Goal: Share content: Share content

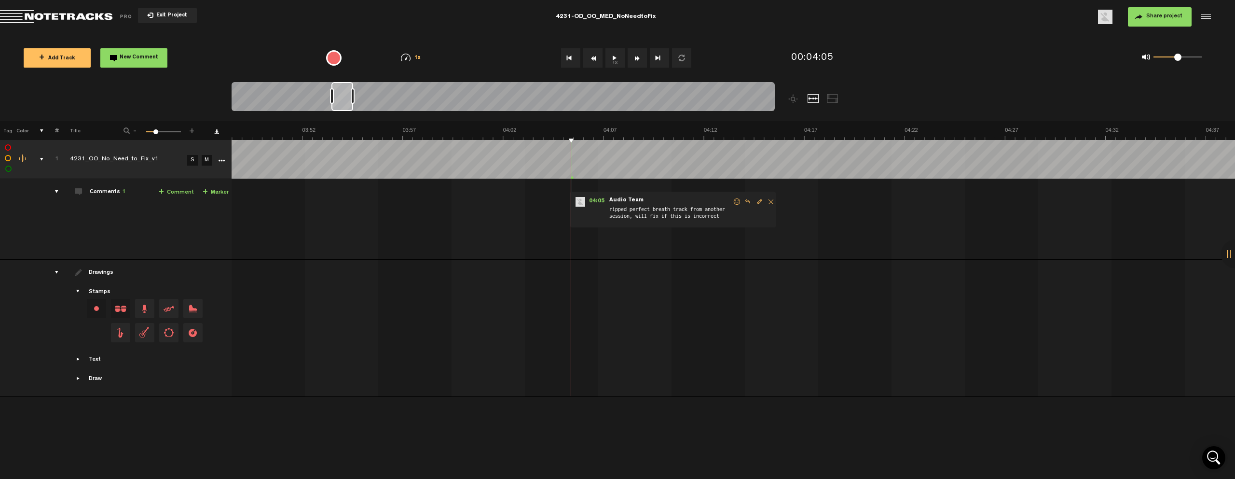
scroll to position [0, 4548]
click at [96, 16] on span "Return to Project List" at bounding box center [67, 17] width 135 height 14
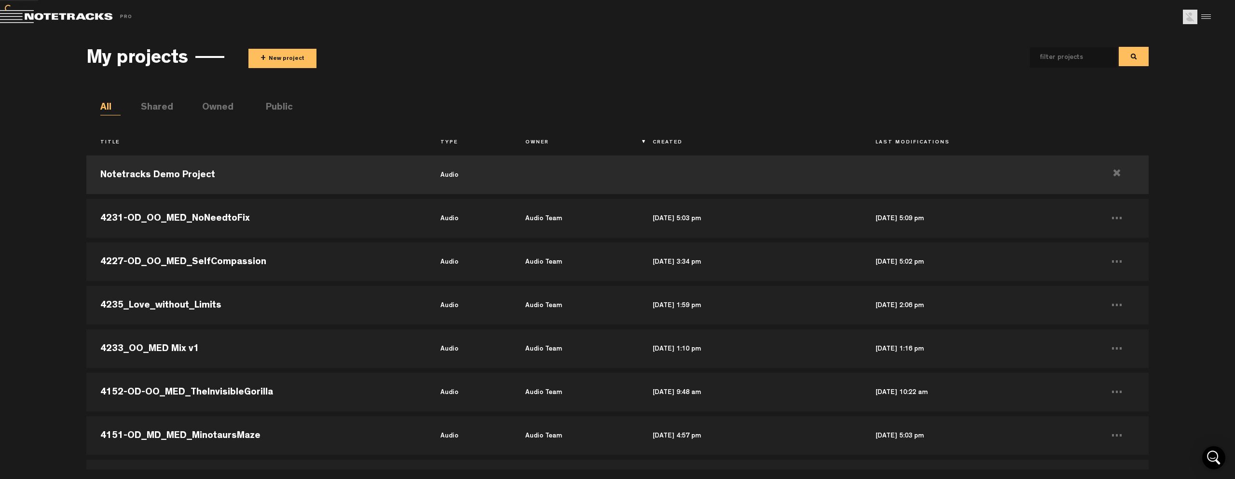
click at [279, 56] on button "+ New project" at bounding box center [283, 58] width 68 height 19
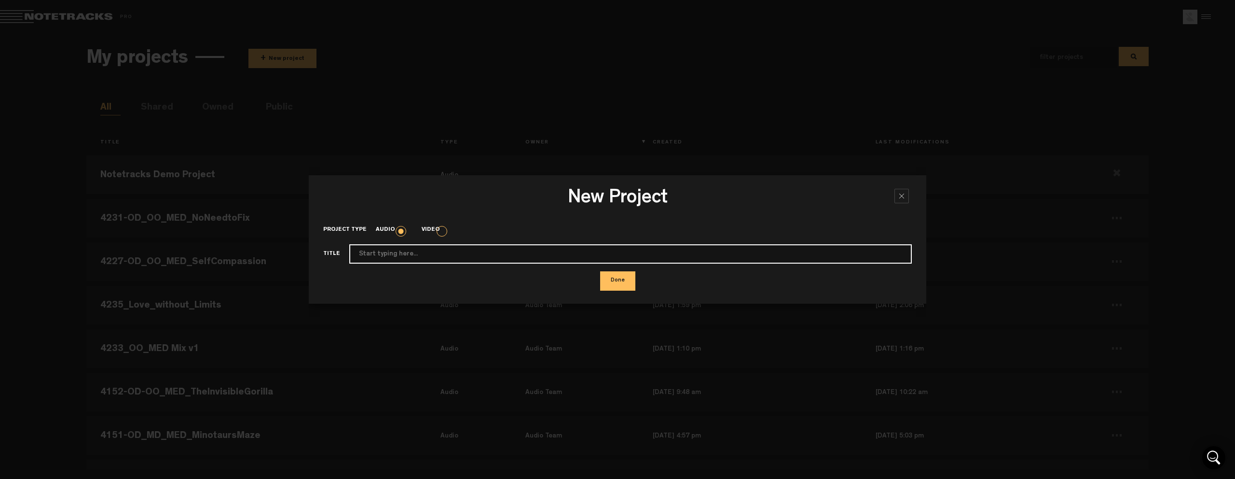
paste input "4229-OD_OO_MED_RegulatingReactivity"
type input "4229-OD_OO_MED_RegulatingReactivity"
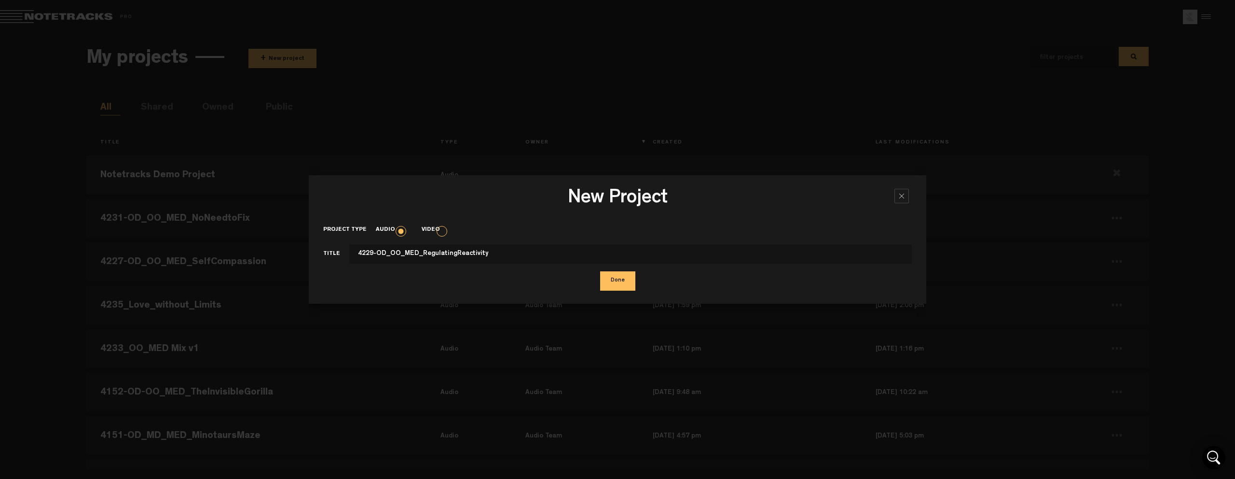
click at [617, 284] on button "Done" at bounding box center [617, 280] width 35 height 19
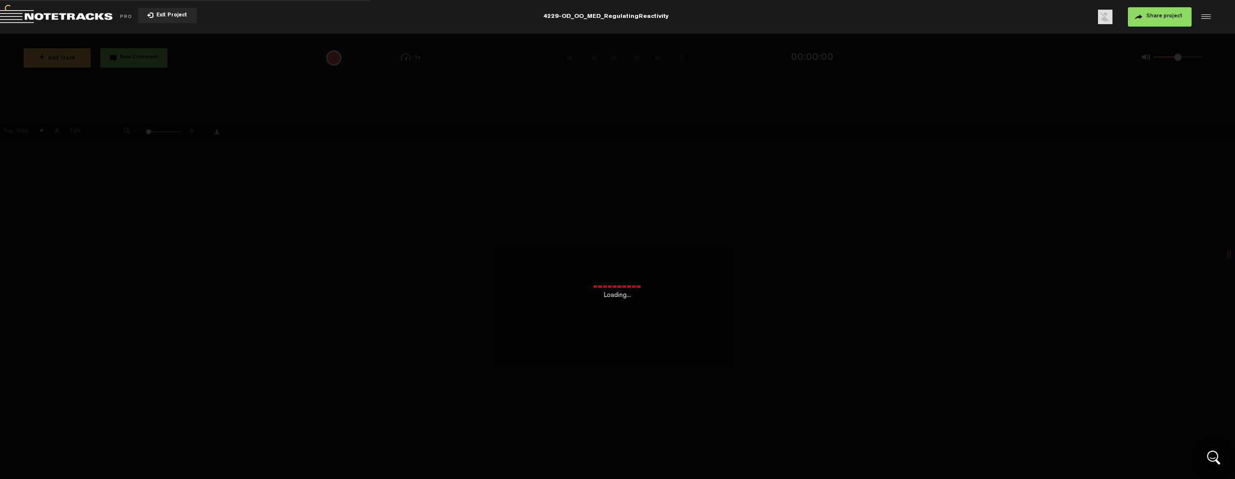
click at [295, 34] on div "Loading... + Add Track New Comment 1x 0.25x 0.5x 0.75x 1x 1.25x 1.5x 1.75x 2x A…" at bounding box center [617, 34] width 1235 height 0
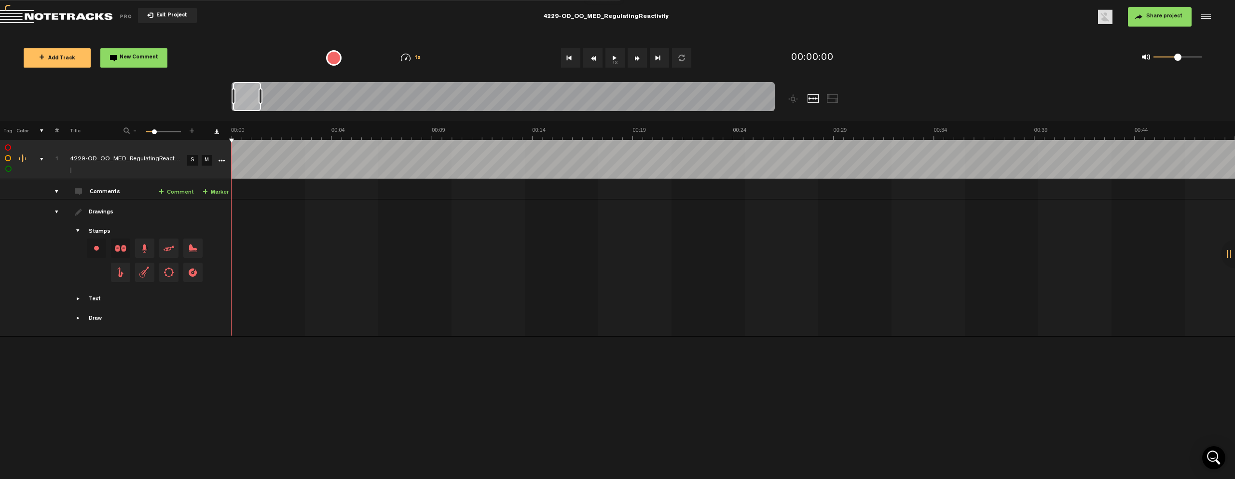
click at [1144, 16] on button "Share project" at bounding box center [1160, 16] width 64 height 19
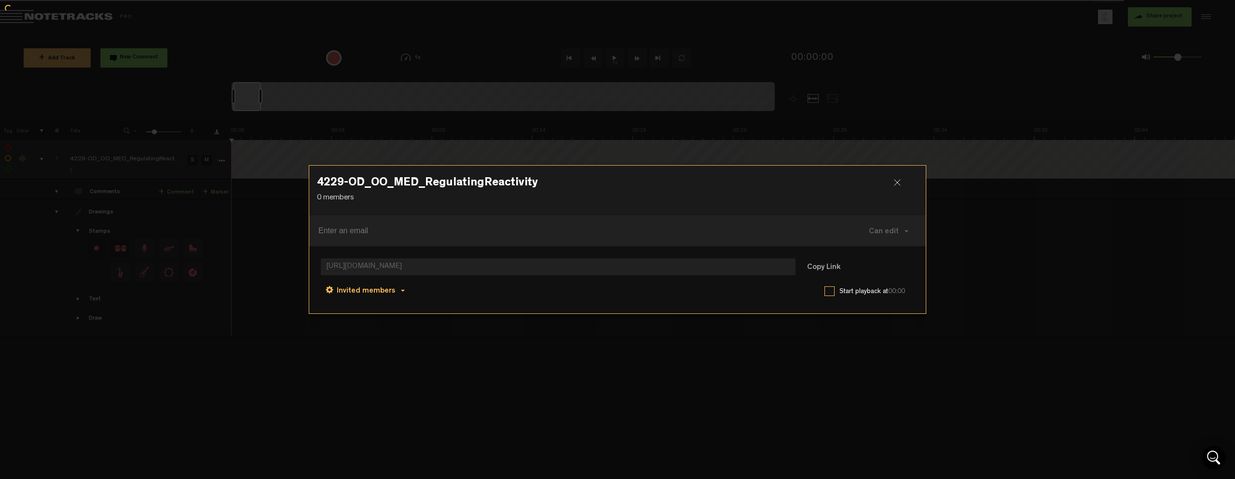
click at [391, 293] on span "Invited members" at bounding box center [366, 291] width 58 height 8
click at [367, 295] on link "Anyone" at bounding box center [366, 292] width 73 height 14
click at [280, 250] on div at bounding box center [617, 239] width 1235 height 479
click at [896, 182] on div at bounding box center [901, 186] width 14 height 14
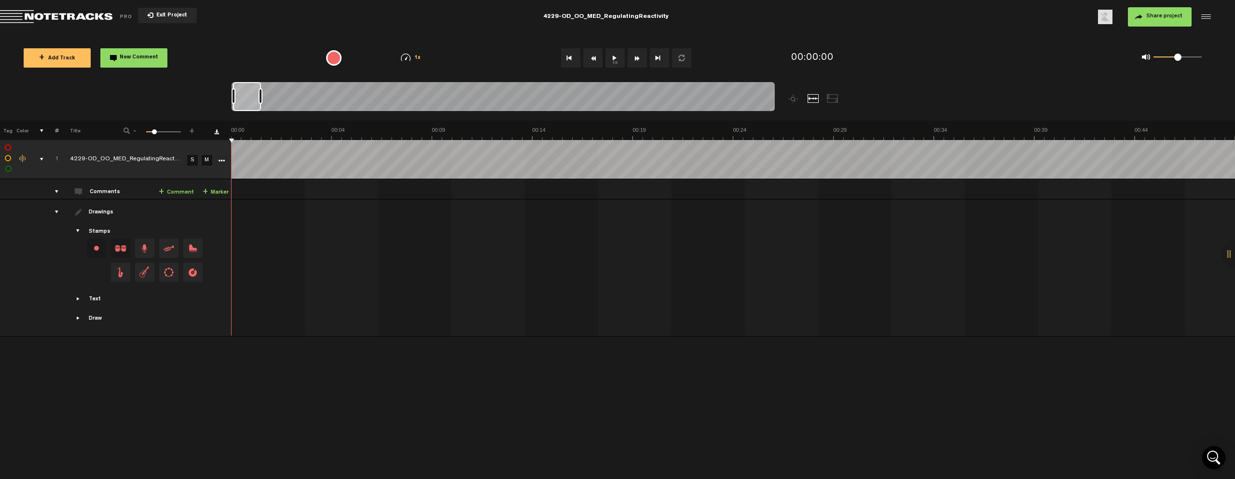
click at [1149, 19] on span "Share project" at bounding box center [1164, 17] width 36 height 6
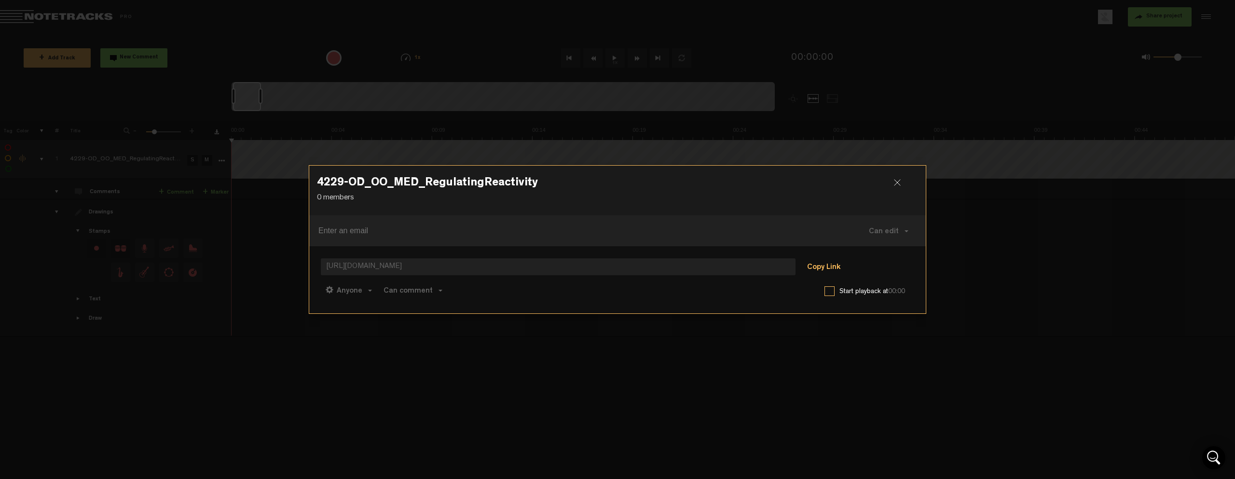
click at [825, 262] on button "Copy Link" at bounding box center [824, 267] width 53 height 19
click at [60, 19] on div at bounding box center [617, 239] width 1235 height 479
click at [64, 19] on div at bounding box center [617, 239] width 1235 height 479
click at [895, 182] on div at bounding box center [901, 186] width 14 height 14
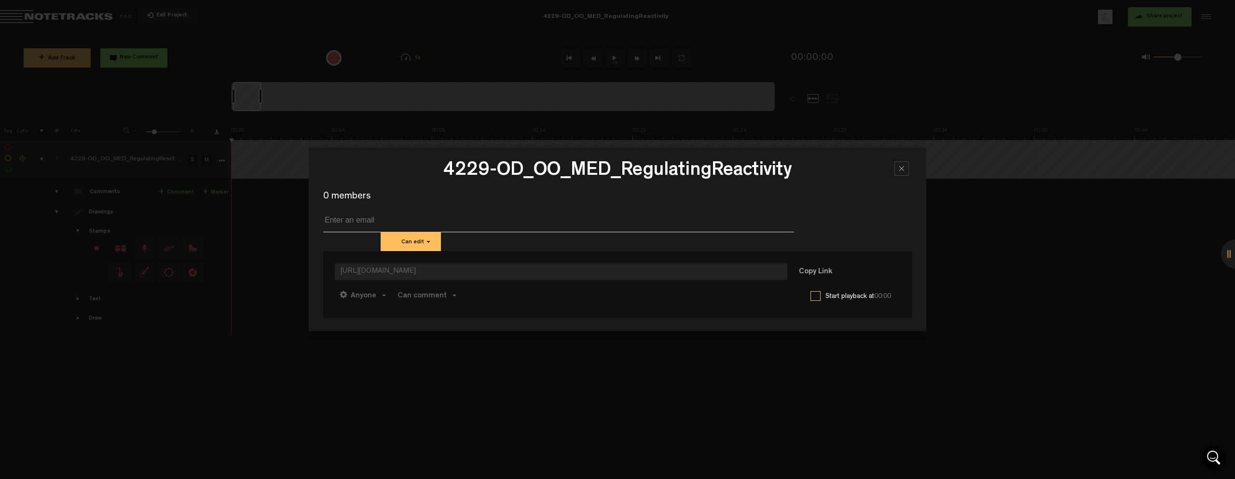
click at [905, 171] on div at bounding box center [902, 168] width 14 height 14
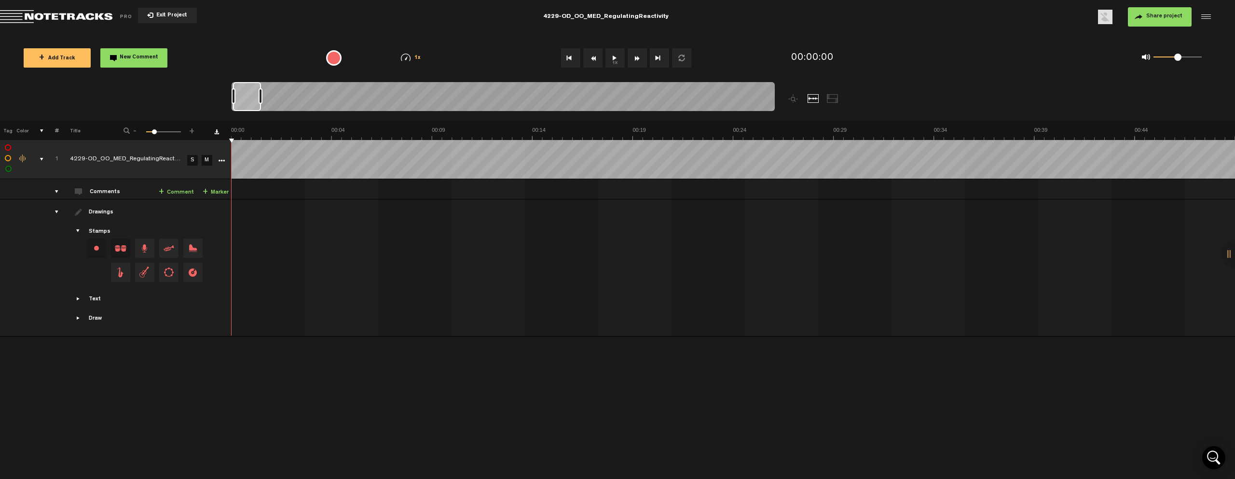
click at [105, 19] on span "Return to Project List" at bounding box center [67, 17] width 135 height 14
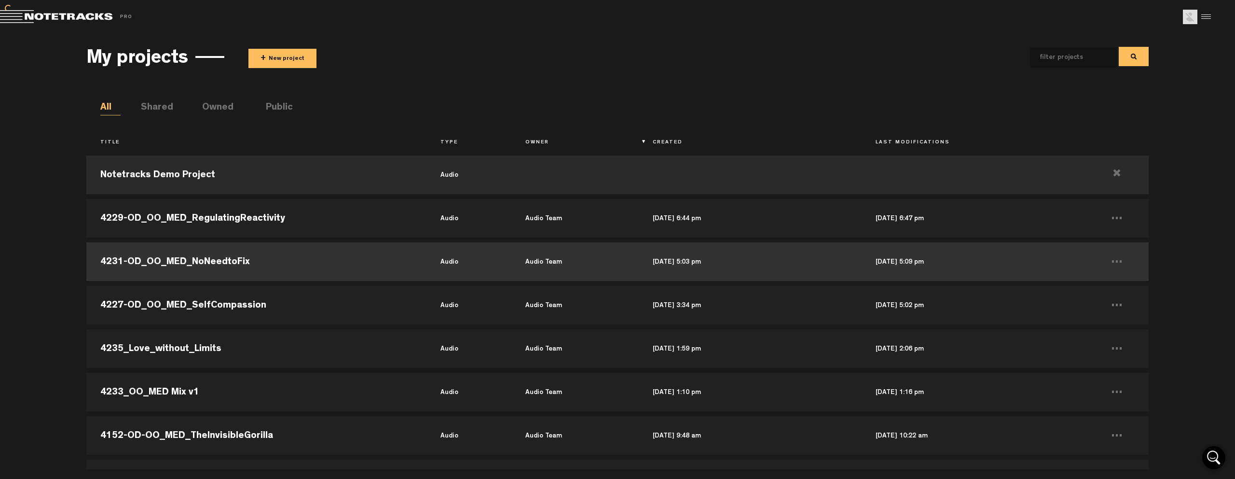
click at [223, 262] on td "4231-OD_OO_MED_NoNeedtoFix" at bounding box center [256, 261] width 340 height 43
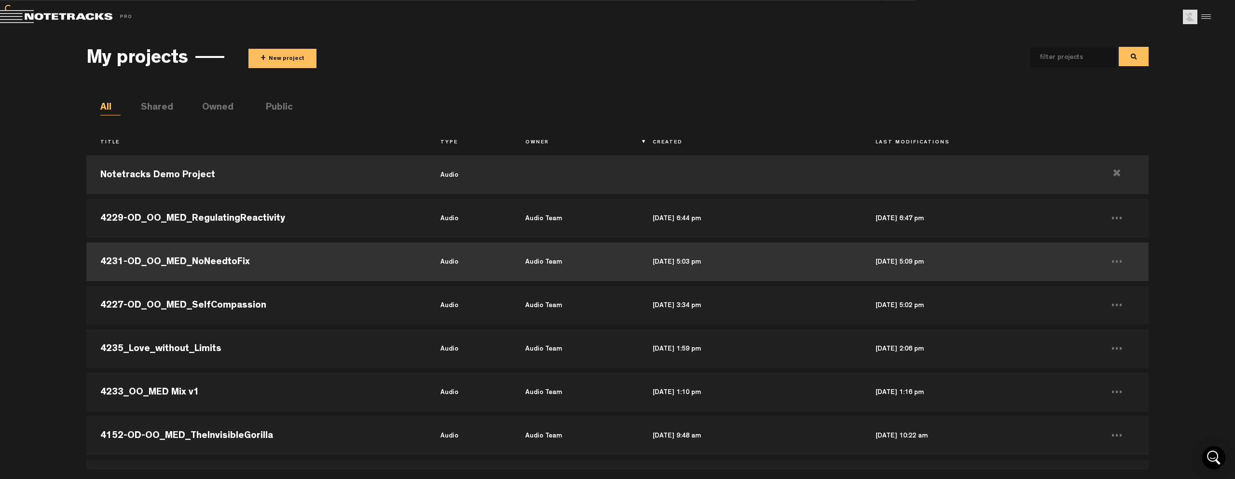
click at [223, 262] on td "4231-OD_OO_MED_NoNeedtoFix" at bounding box center [256, 261] width 340 height 43
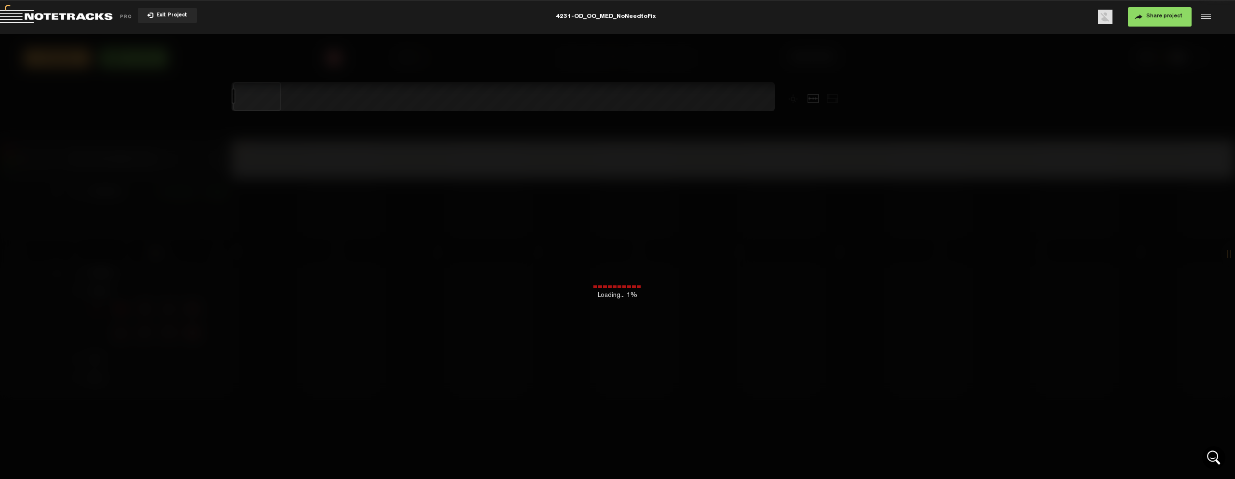
click at [1147, 18] on span "Share project" at bounding box center [1164, 17] width 36 height 6
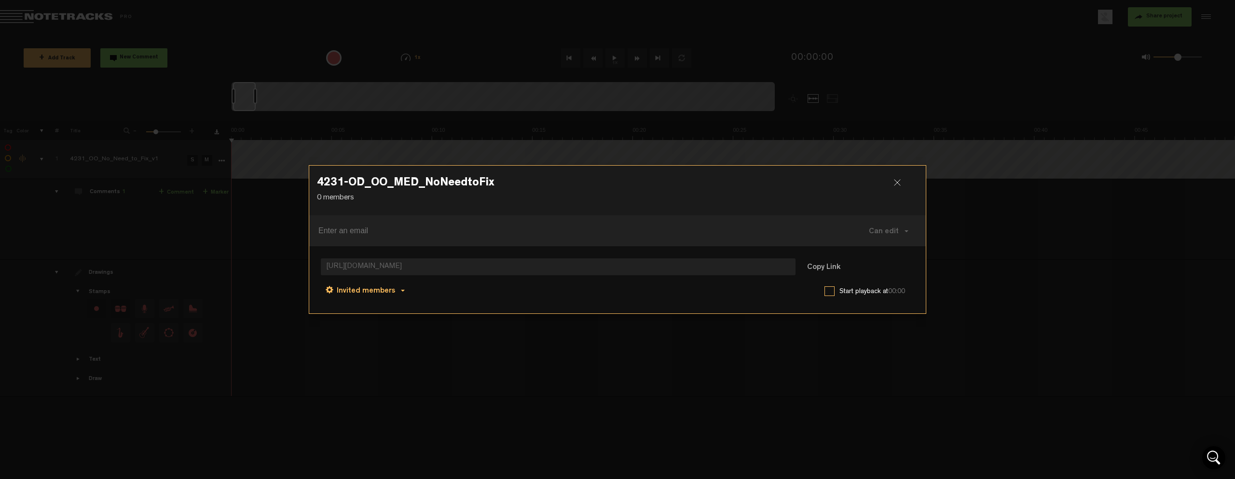
click at [401, 291] on span at bounding box center [403, 291] width 4 height 2
click at [390, 310] on link "Invited members" at bounding box center [366, 313] width 73 height 14
click at [376, 290] on span "Invited members" at bounding box center [366, 291] width 58 height 8
click at [373, 295] on link "Anyone" at bounding box center [366, 292] width 73 height 14
click at [836, 266] on button "Copy Link" at bounding box center [824, 267] width 53 height 19
